Goal: Entertainment & Leisure: Consume media (video, audio)

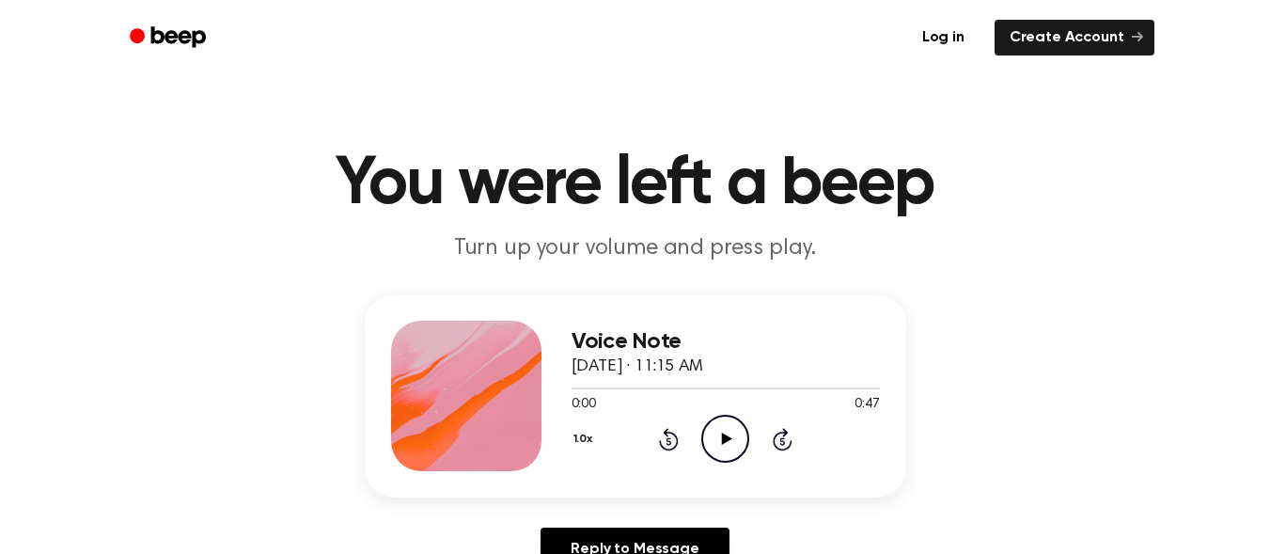
drag, startPoint x: 1284, startPoint y: 130, endPoint x: 1218, endPoint y: 26, distance: 122.6
click at [482, 378] on div at bounding box center [466, 396] width 150 height 150
